Goal: Use online tool/utility: Utilize a website feature to perform a specific function

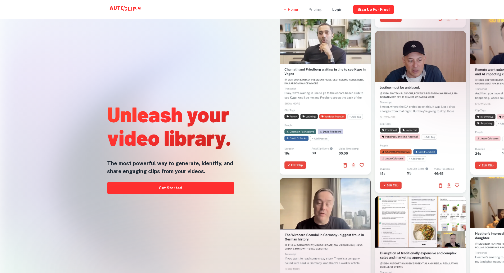
click at [317, 10] on div "Pricing" at bounding box center [315, 9] width 13 height 19
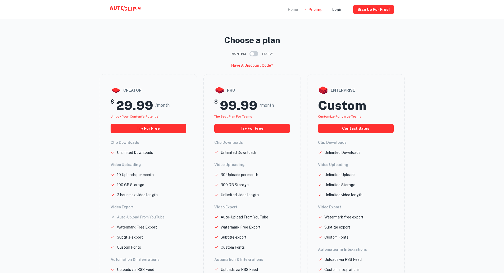
click at [295, 11] on div "Home" at bounding box center [293, 9] width 10 height 19
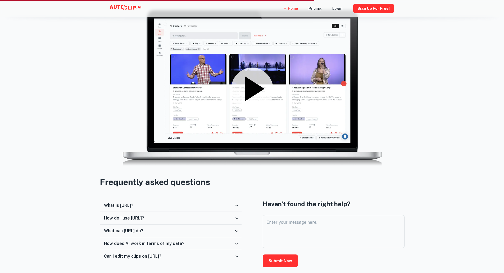
scroll to position [794, 0]
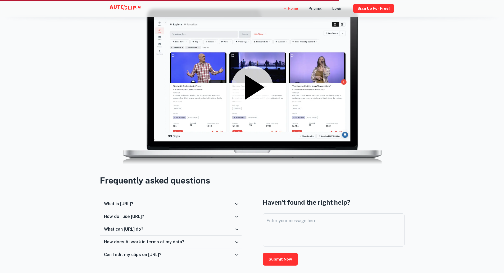
click at [246, 87] on icon at bounding box center [254, 87] width 19 height 25
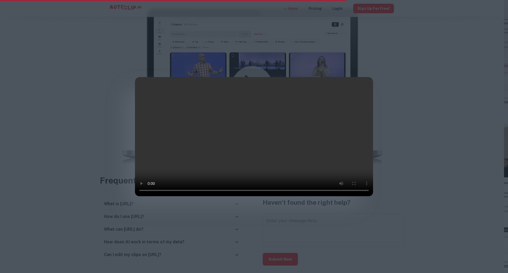
click at [420, 87] on div at bounding box center [254, 136] width 508 height 273
